Goal: Information Seeking & Learning: Learn about a topic

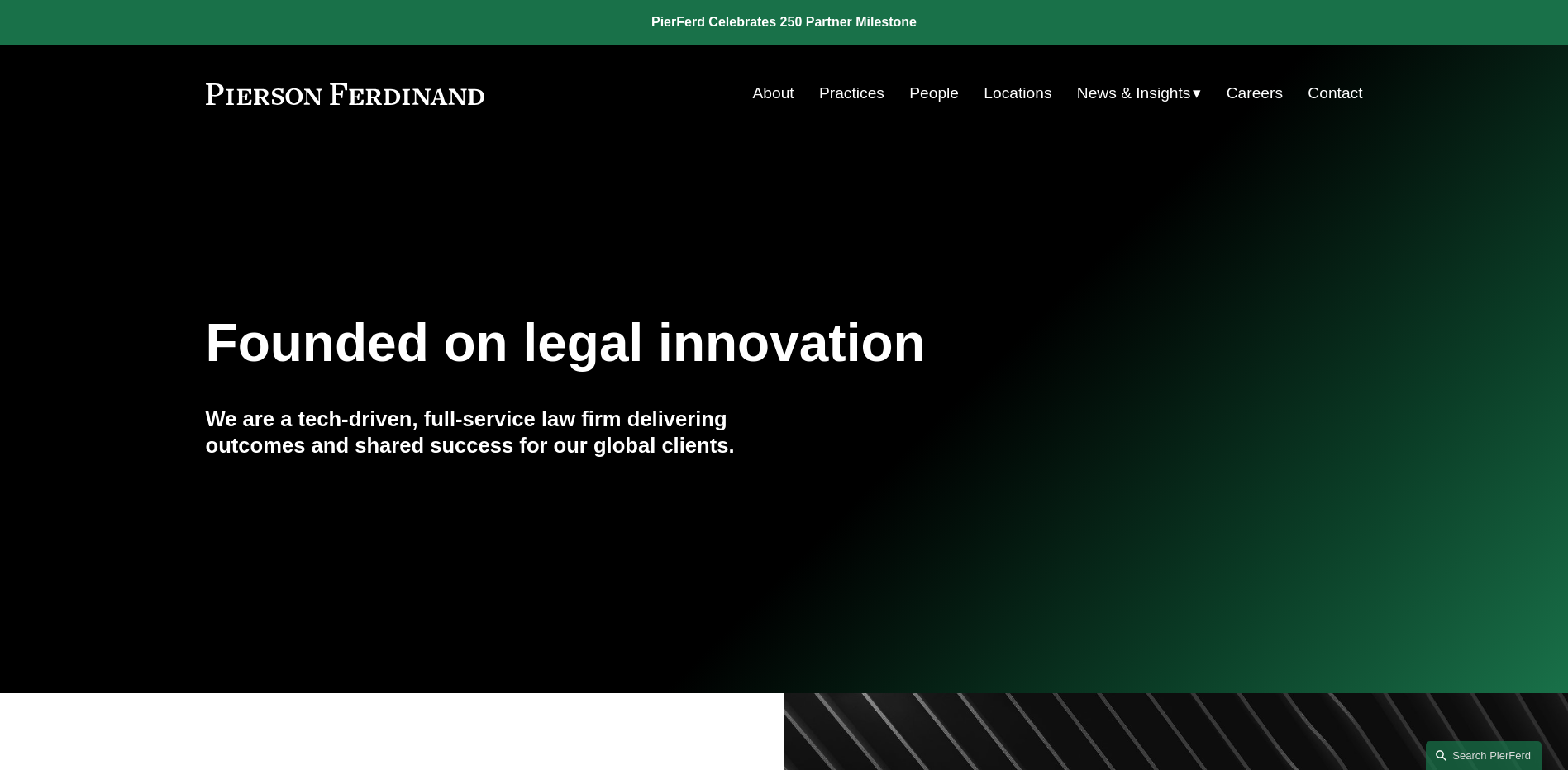
click at [931, 98] on link "People" at bounding box center [934, 93] width 49 height 31
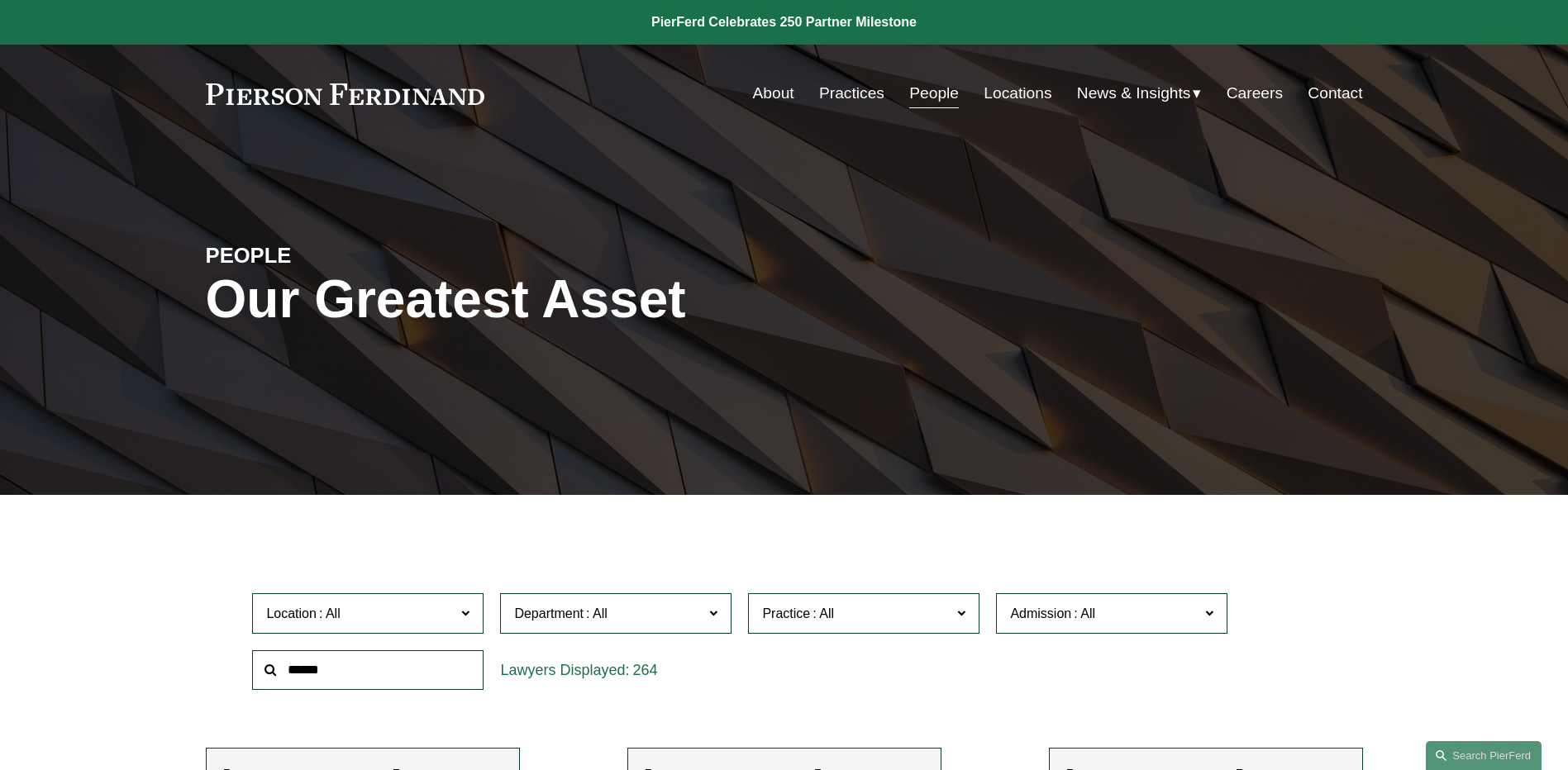
click at [0, 0] on span "News" at bounding box center [0, 0] width 0 height 0
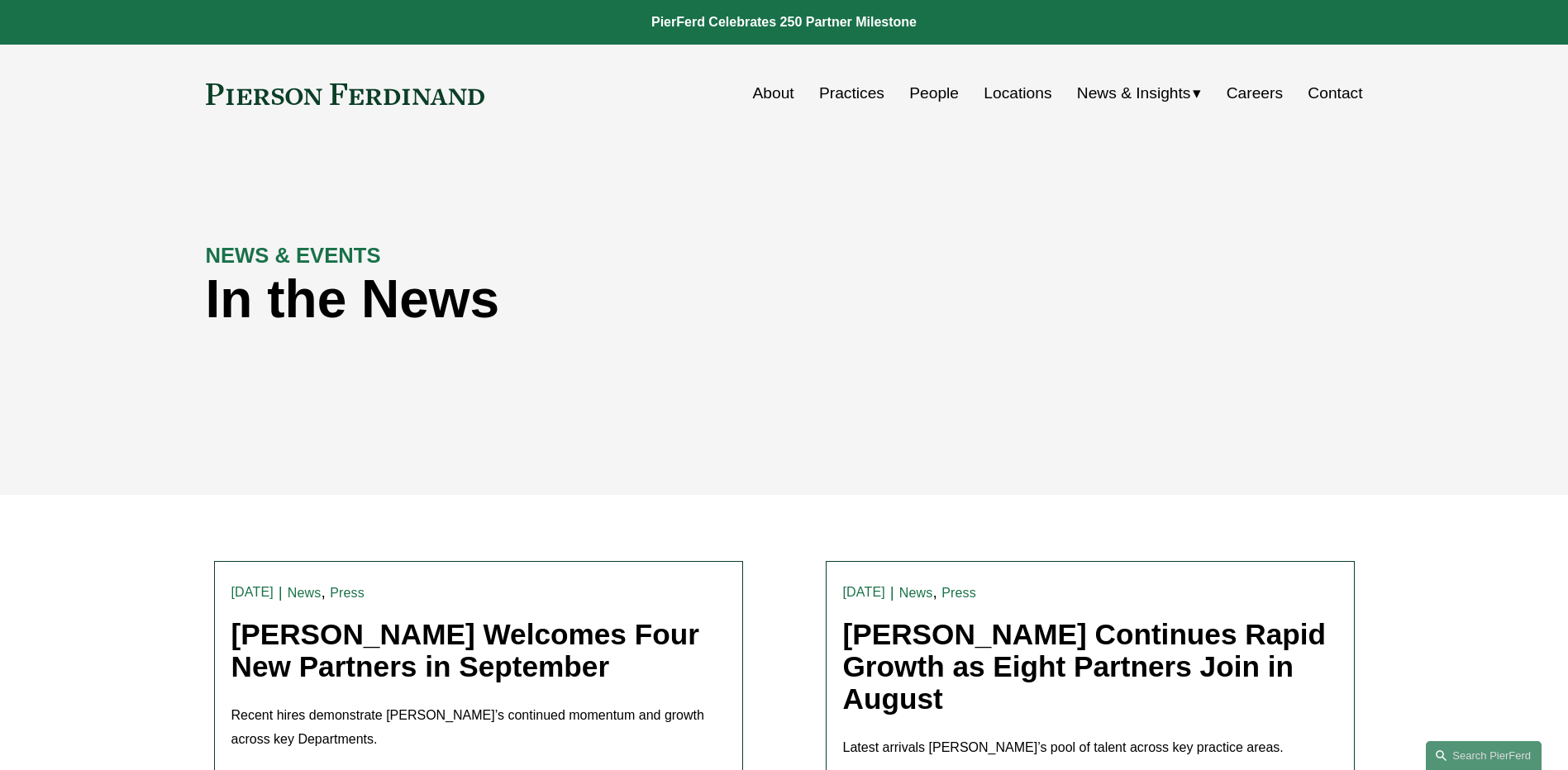
click at [520, 635] on link "[PERSON_NAME] Welcomes Four New Partners in September" at bounding box center [465, 651] width 468 height 64
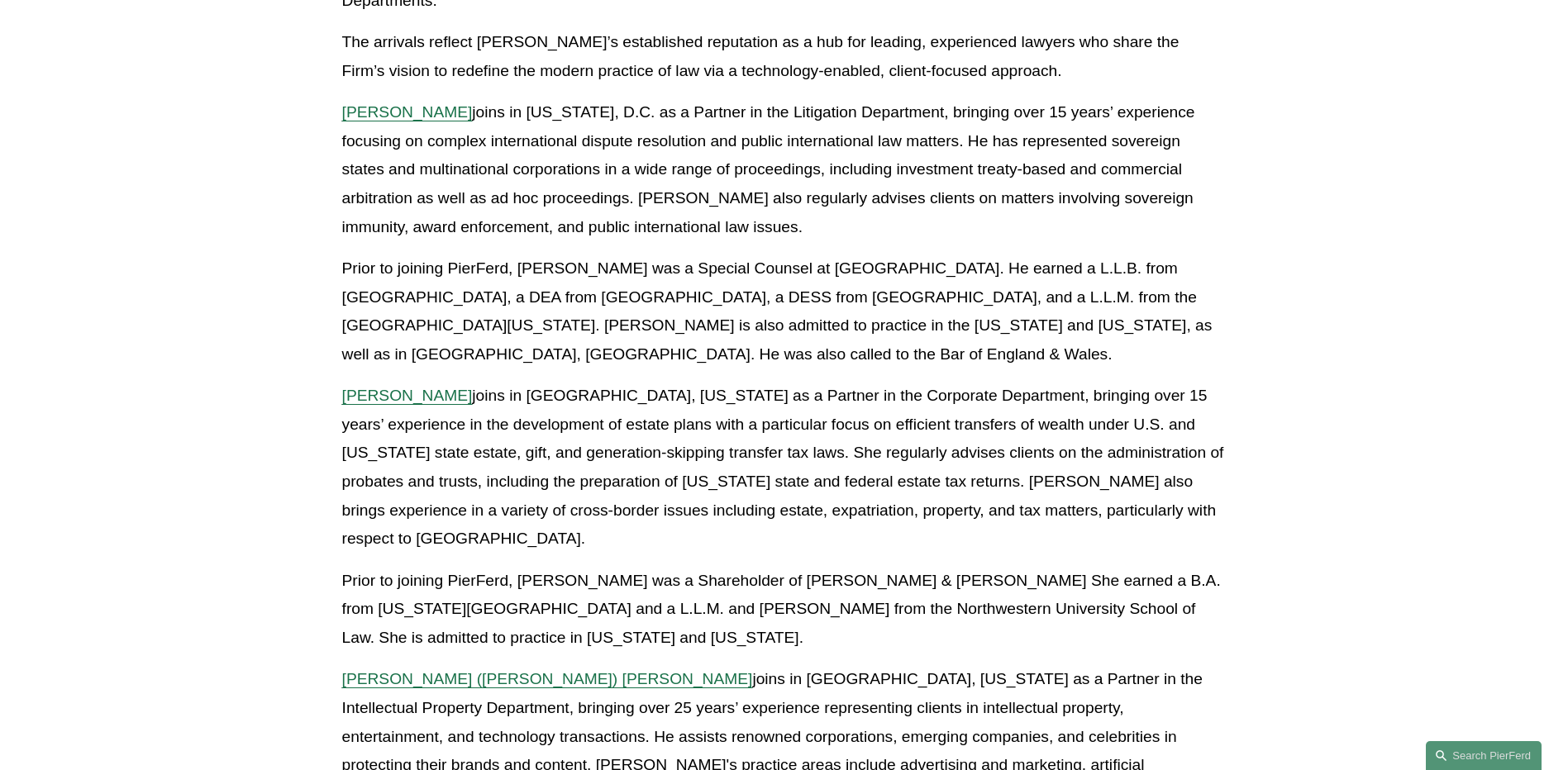
scroll to position [579, 0]
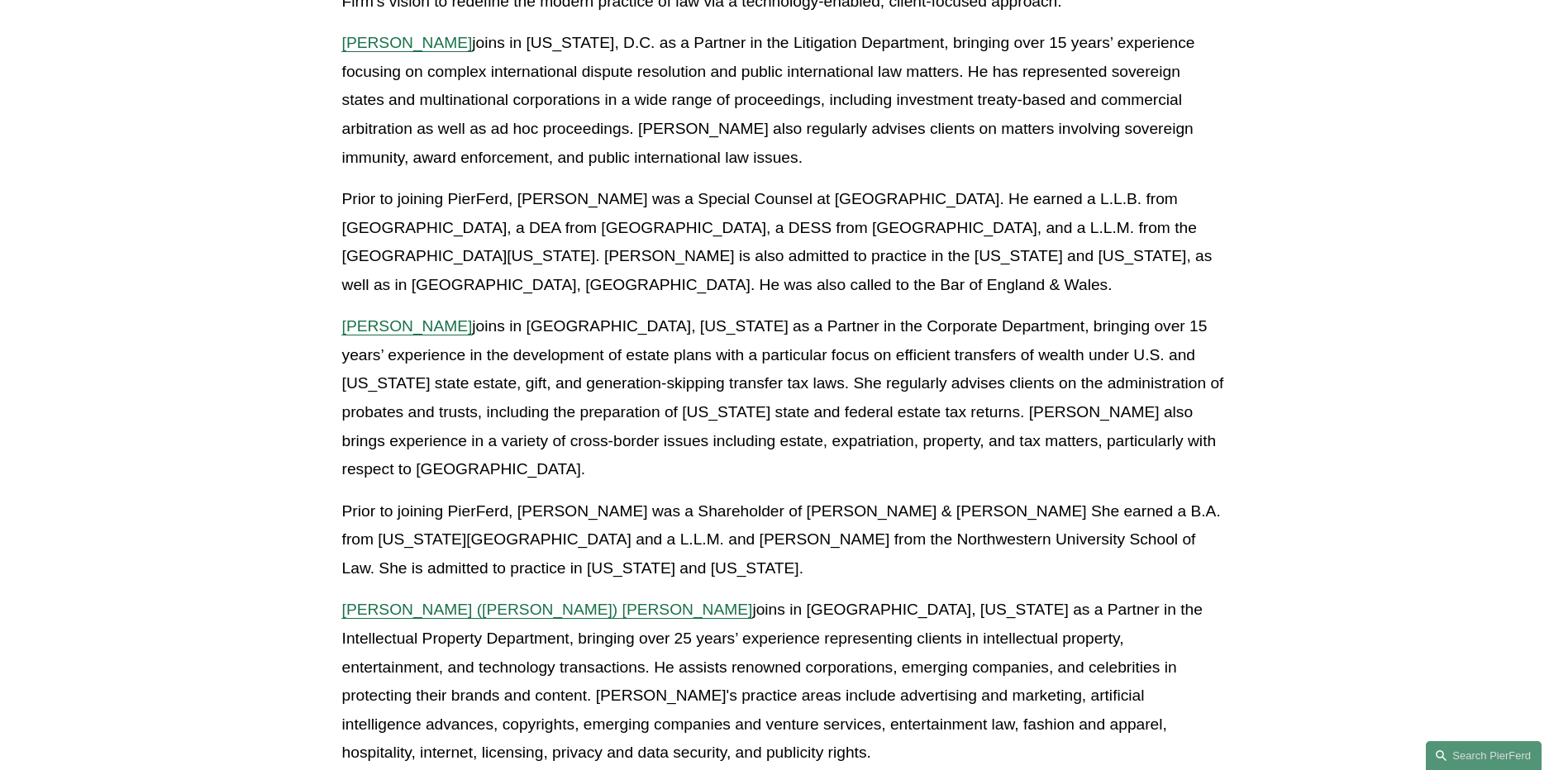
click at [485, 600] on span "Gregory (Greg) B. Perleberg" at bounding box center [548, 609] width 411 height 17
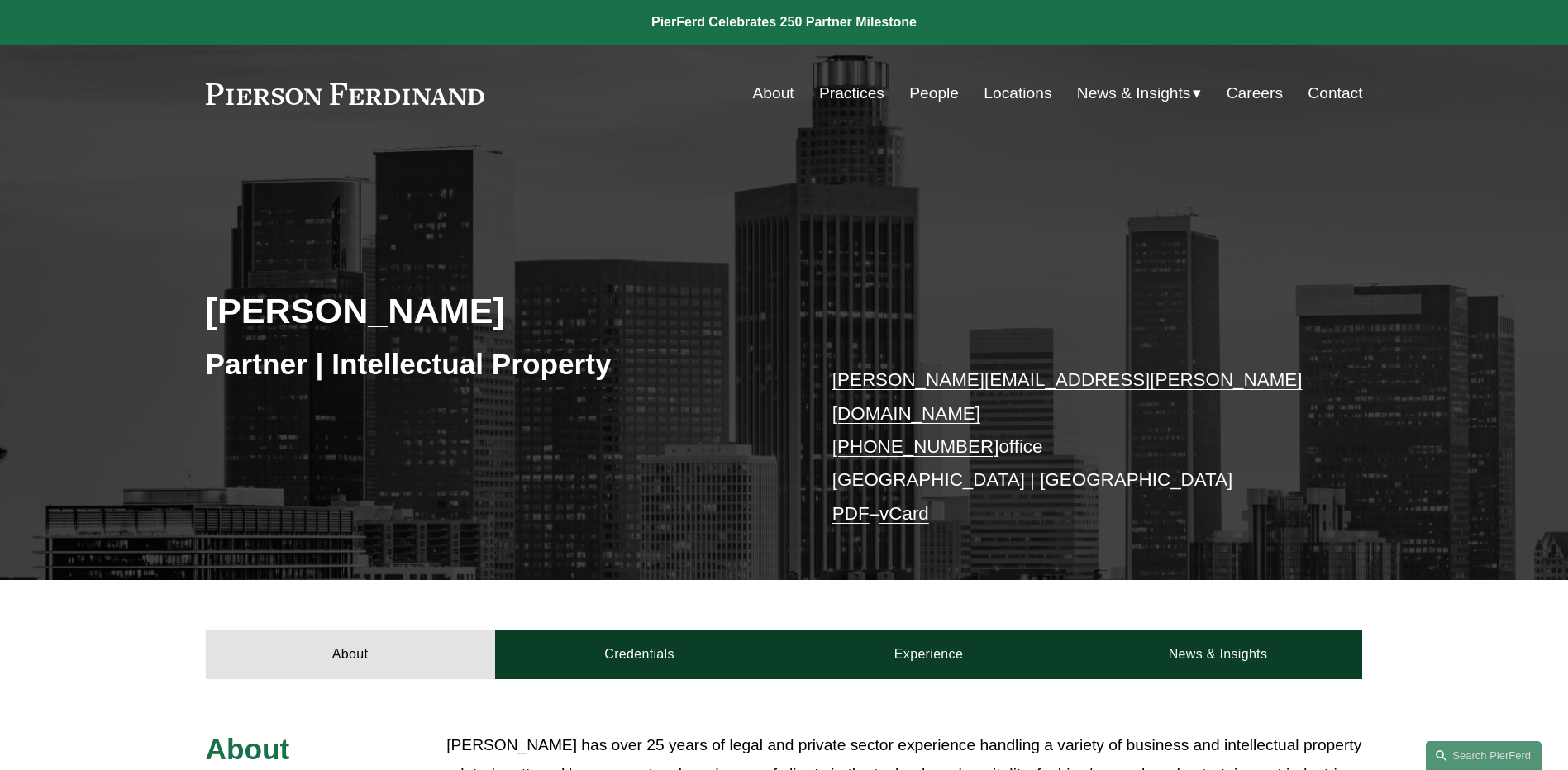
click at [1425, 433] on div "[PERSON_NAME] Partner | Intellectual Property [PERSON_NAME][EMAIL_ADDRESS][PERS…" at bounding box center [784, 385] width 1568 height 390
